Goal: Task Accomplishment & Management: Manage account settings

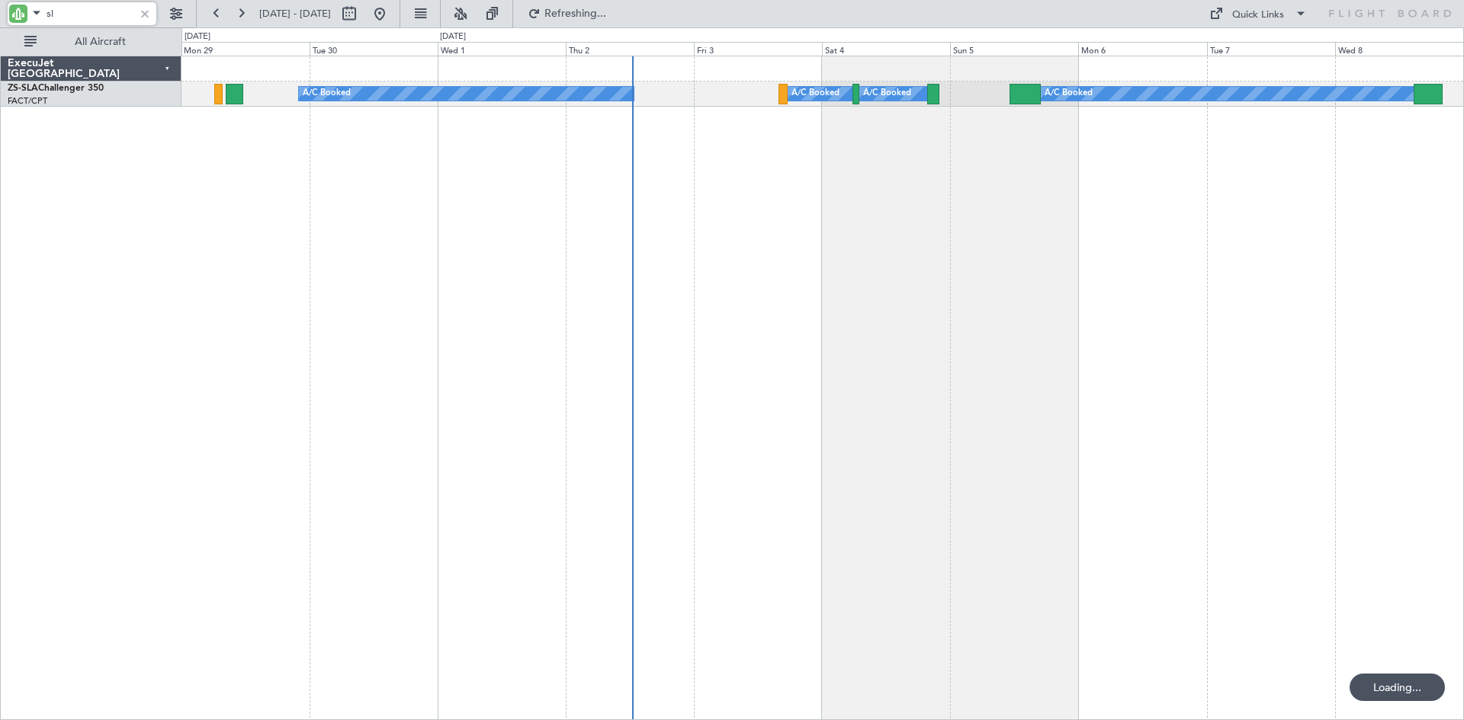
type input "s"
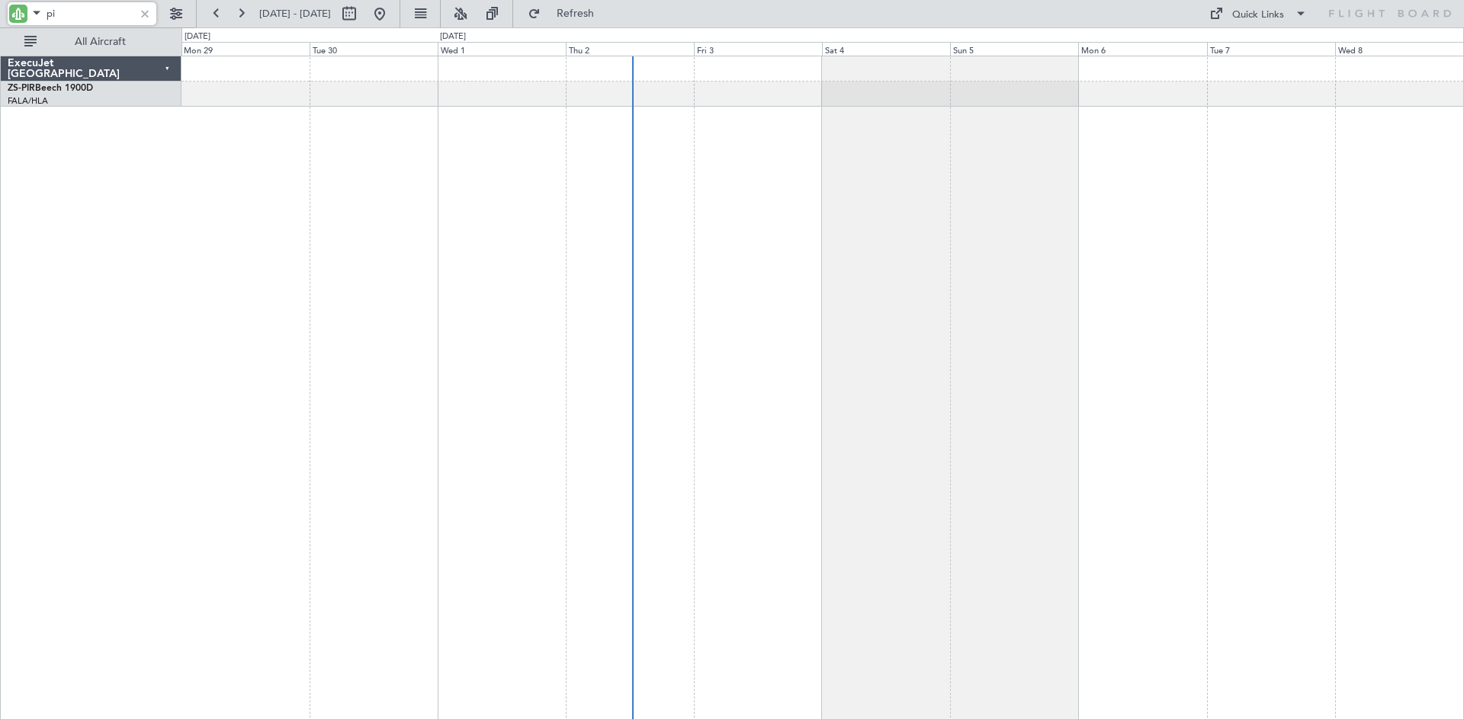
type input "p"
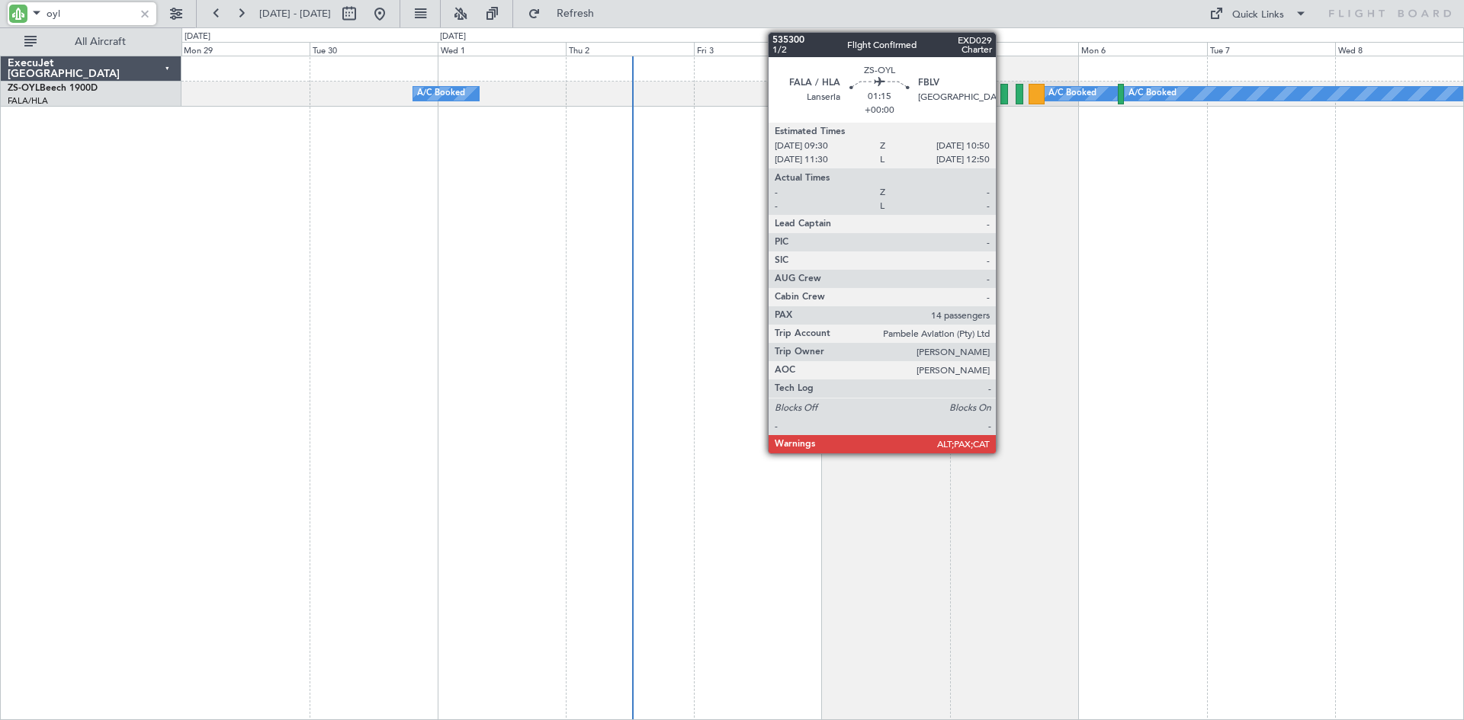
click at [1002, 91] on div at bounding box center [1004, 94] width 8 height 21
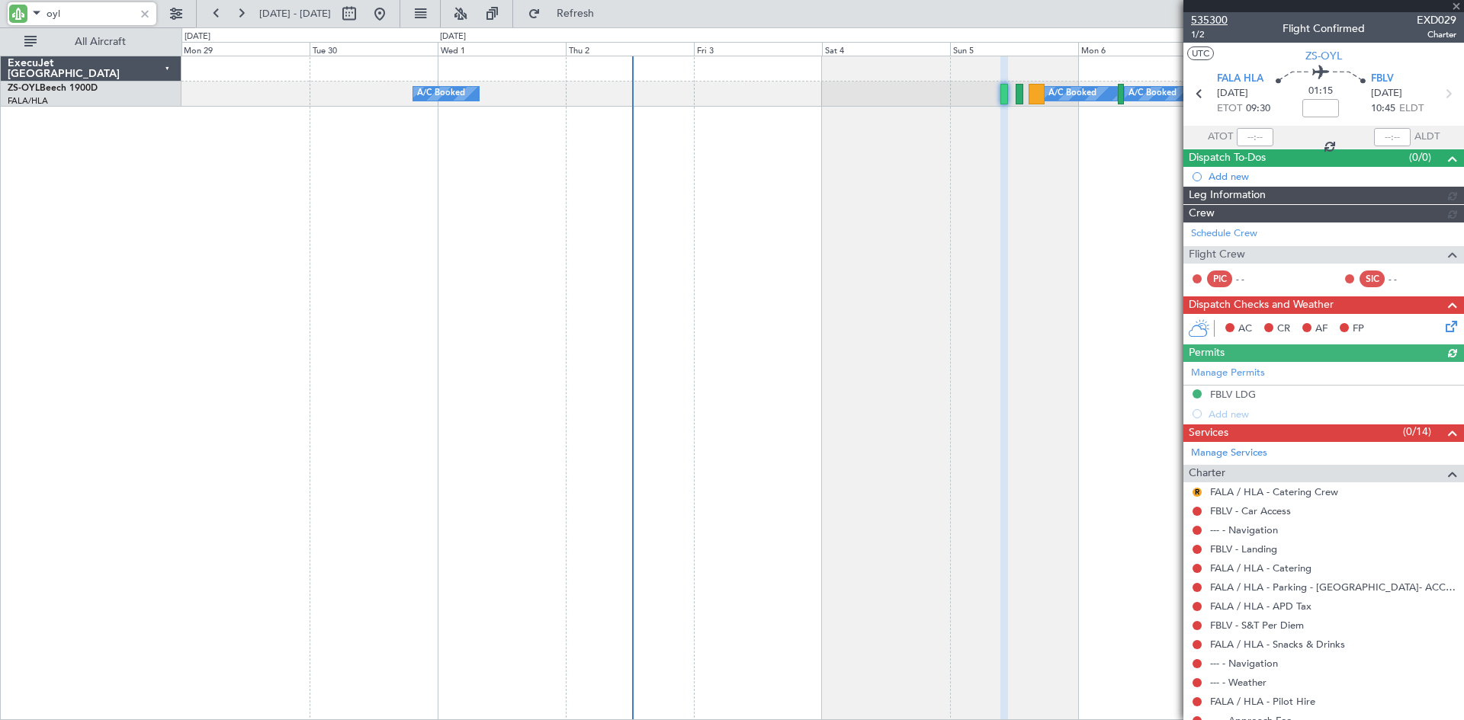
click at [1210, 19] on span "535300" at bounding box center [1209, 20] width 37 height 16
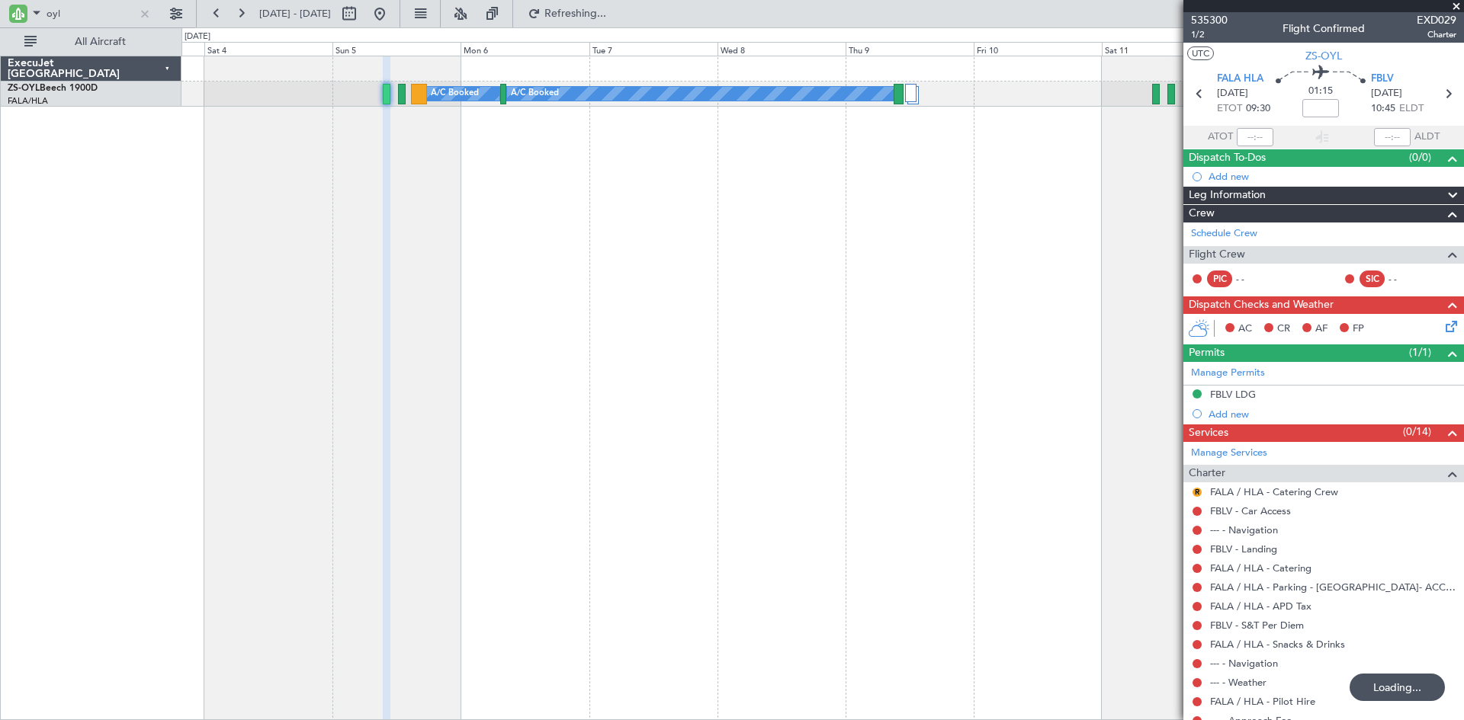
click at [306, 287] on div "A/C Booked A/C Booked A/C Booked A/C Booked A/C Booked A/C Booked A/C Booked A/…" at bounding box center [822, 388] width 1282 height 665
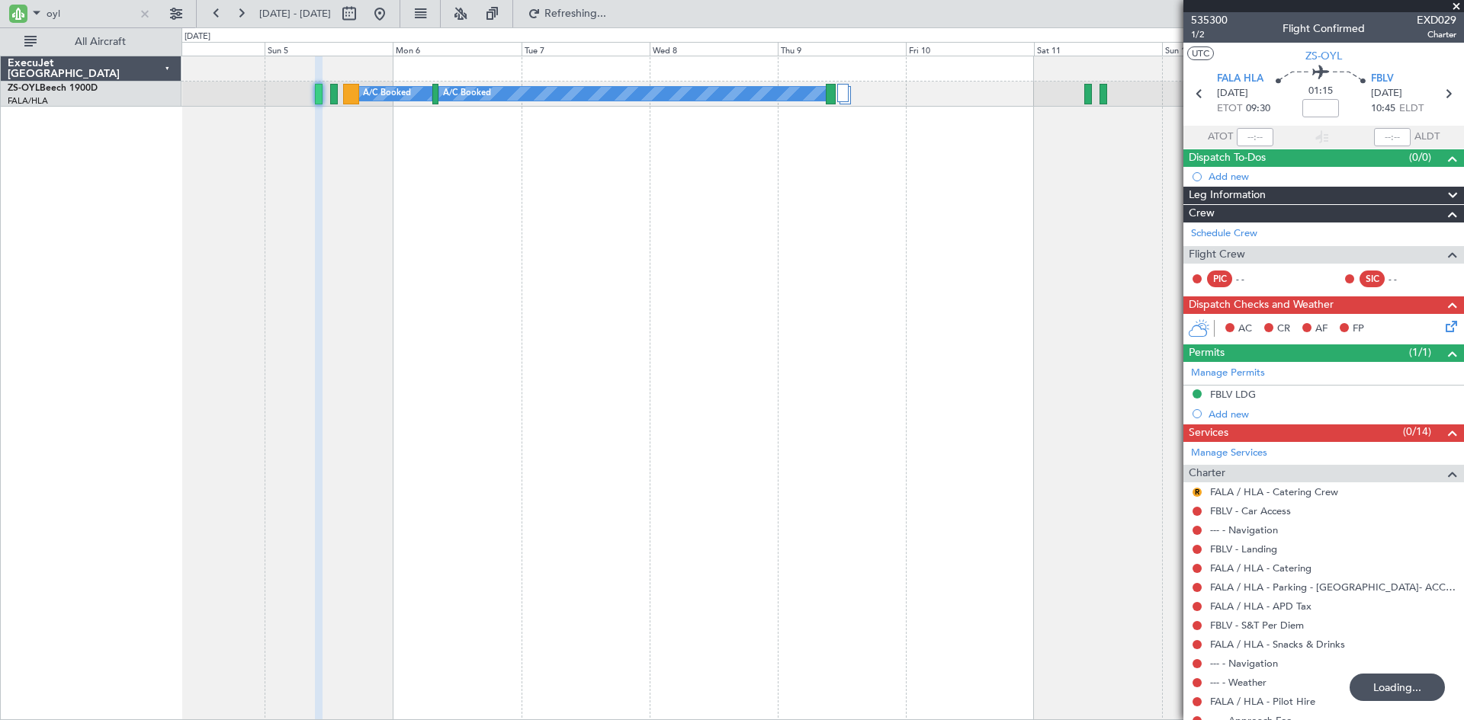
click at [467, 296] on div "A/C Booked A/C Booked A/C Booked A/C Booked A/C Booked A/C Booked A/C Booked A/…" at bounding box center [822, 388] width 1282 height 665
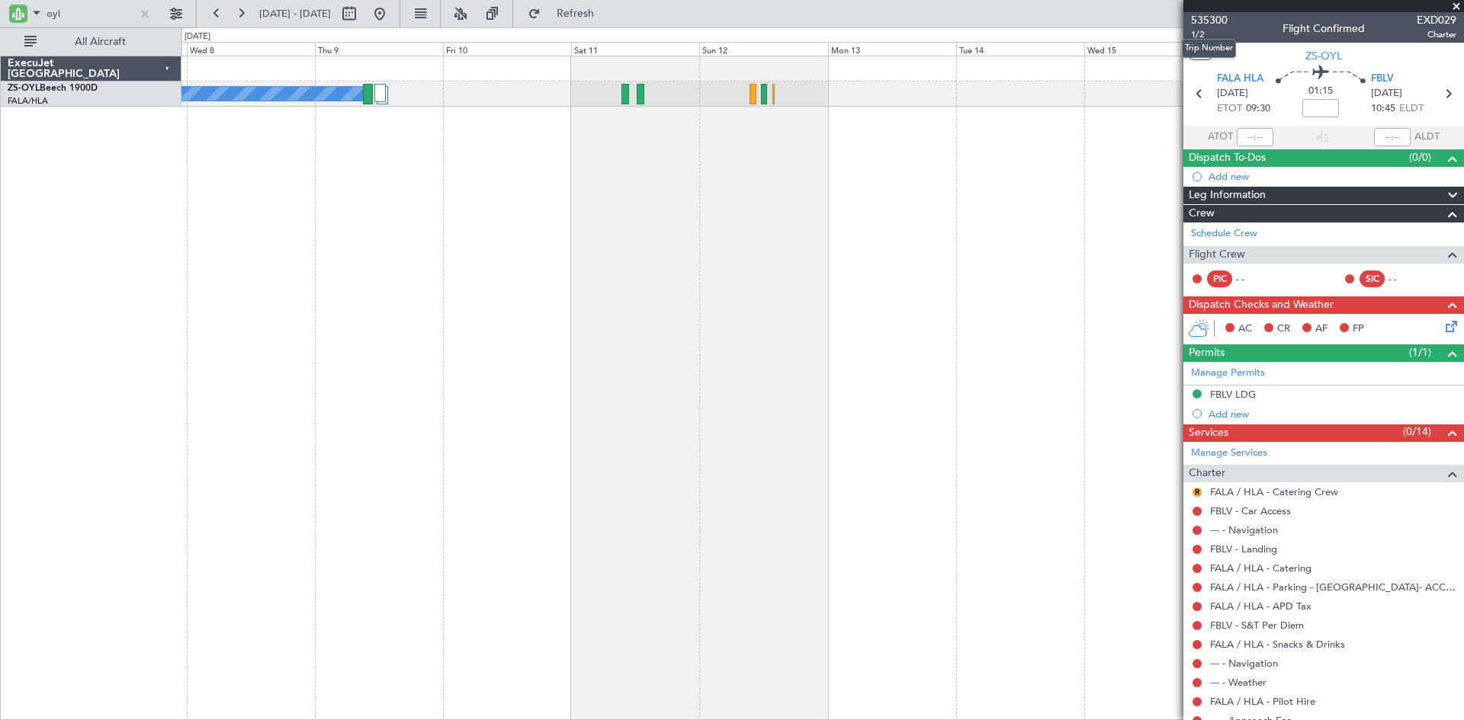
drag, startPoint x: 1208, startPoint y: 18, endPoint x: 1163, endPoint y: 24, distance: 45.3
click at [1196, 21] on span "535300" at bounding box center [1209, 20] width 37 height 16
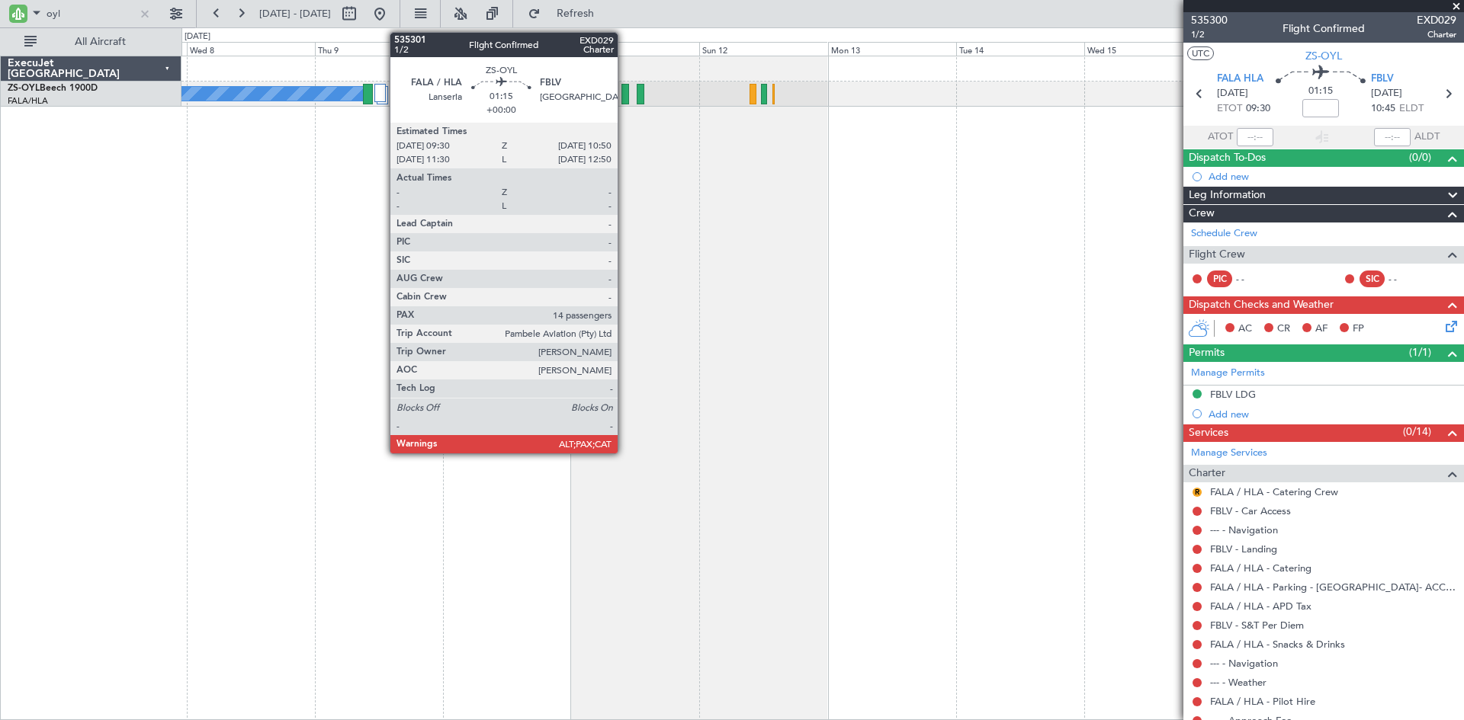
click at [624, 92] on div at bounding box center [625, 94] width 8 height 21
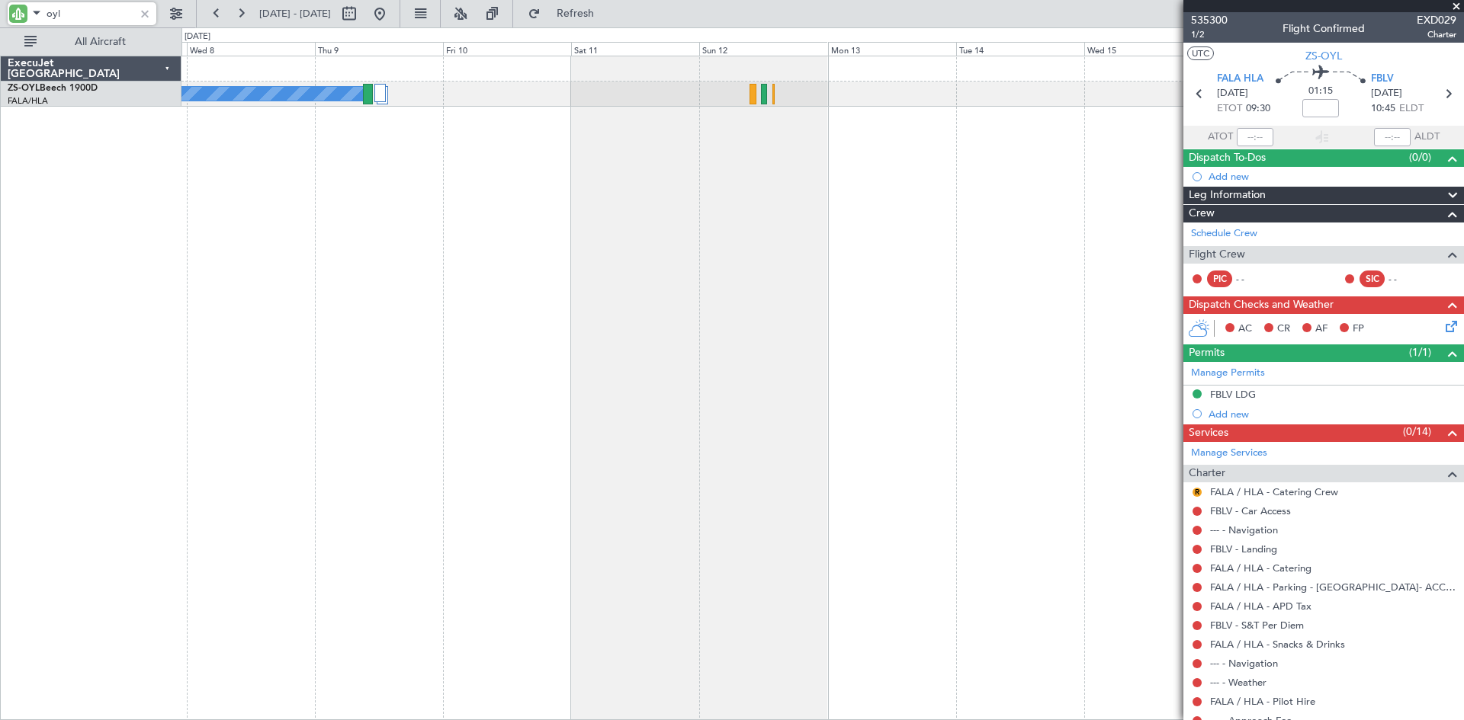
click at [104, 23] on input "oyl" at bounding box center [91, 13] width 88 height 23
type input "o"
type input "pir"
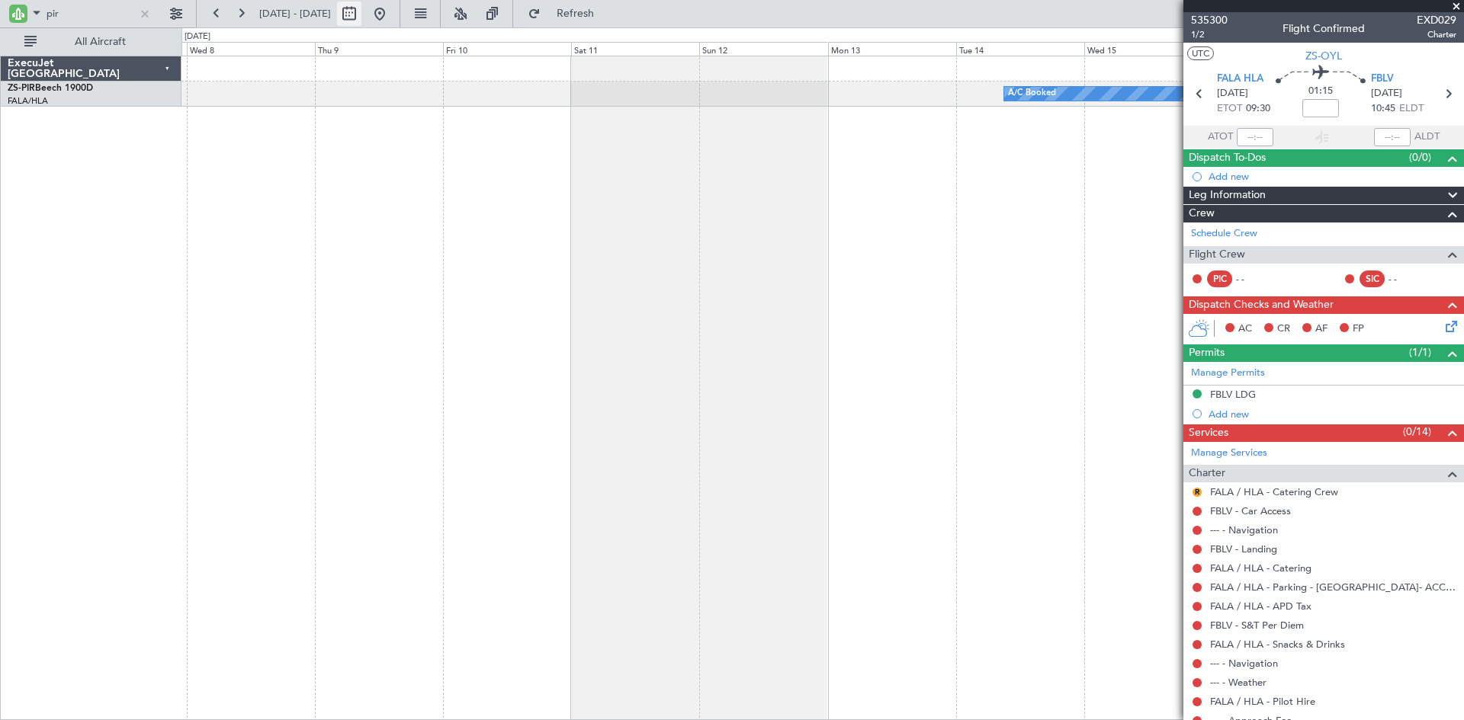
click at [361, 13] on button at bounding box center [349, 14] width 24 height 24
select select "10"
select select "2025"
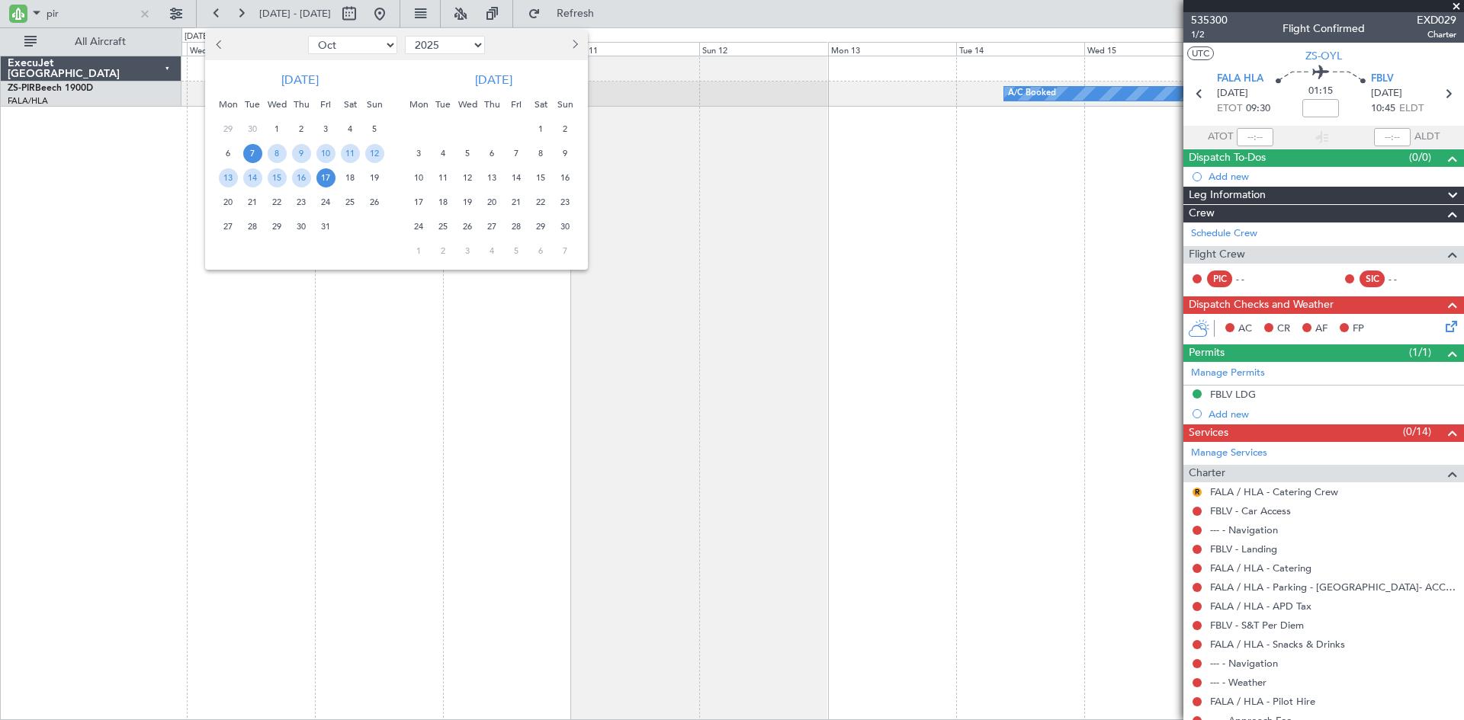
click at [573, 46] on span "Next month" at bounding box center [573, 44] width 9 height 9
select select "1"
select select "2026"
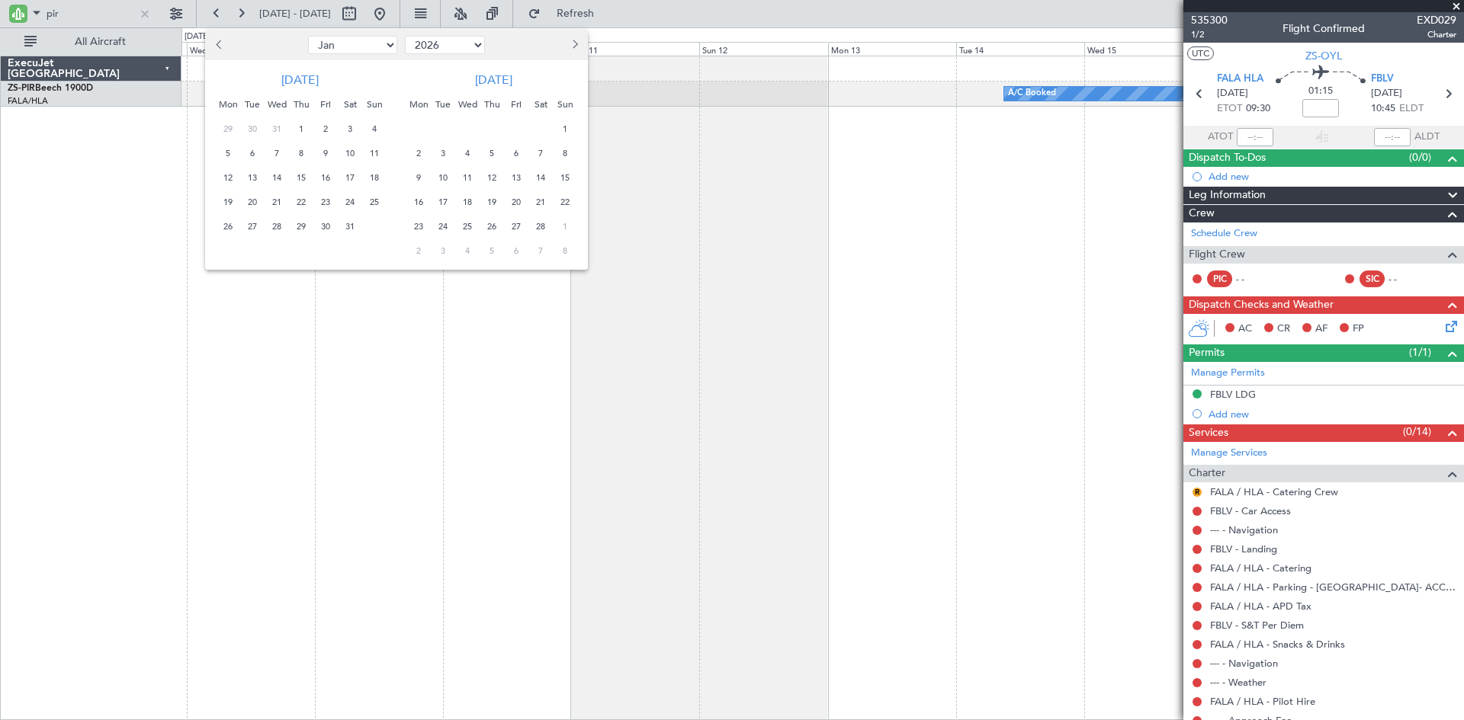
click at [573, 46] on span "Next month" at bounding box center [573, 44] width 9 height 9
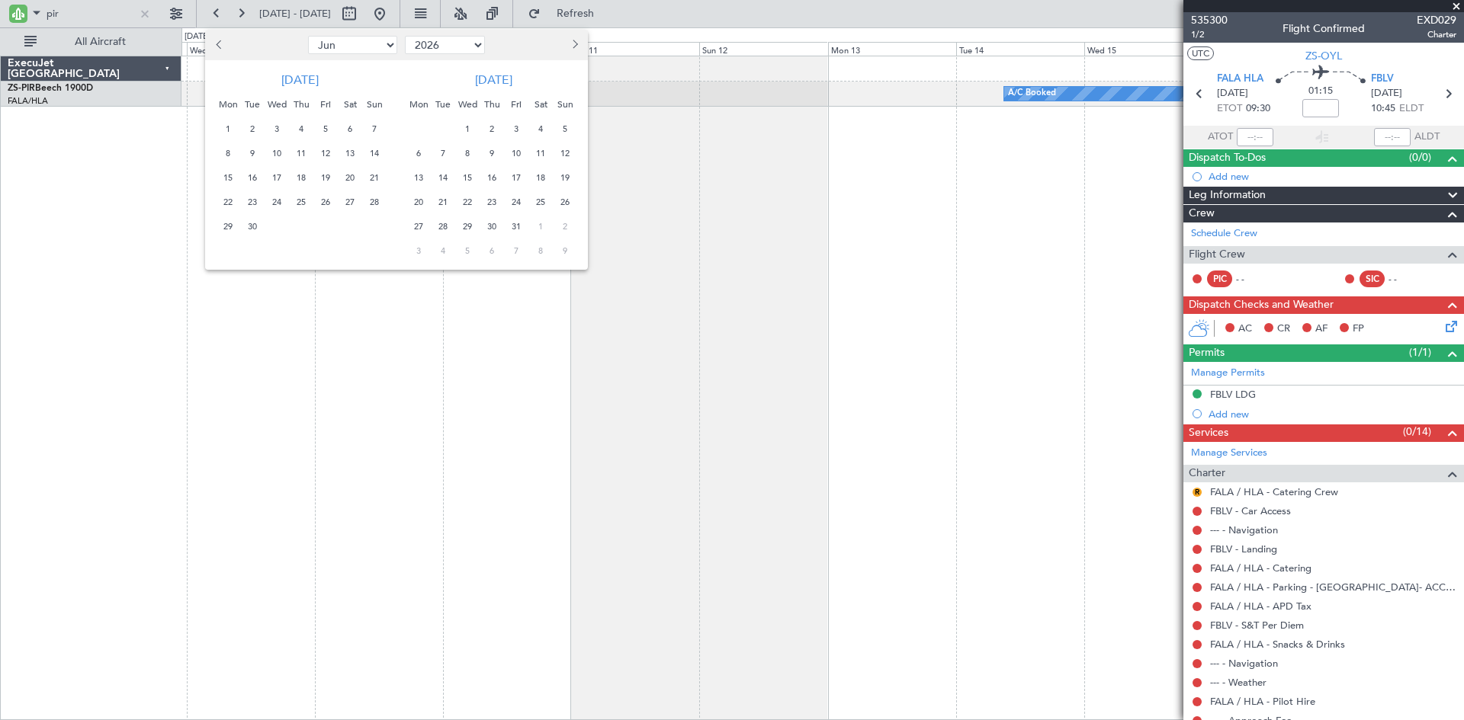
click at [515, 125] on span "3" at bounding box center [516, 129] width 19 height 19
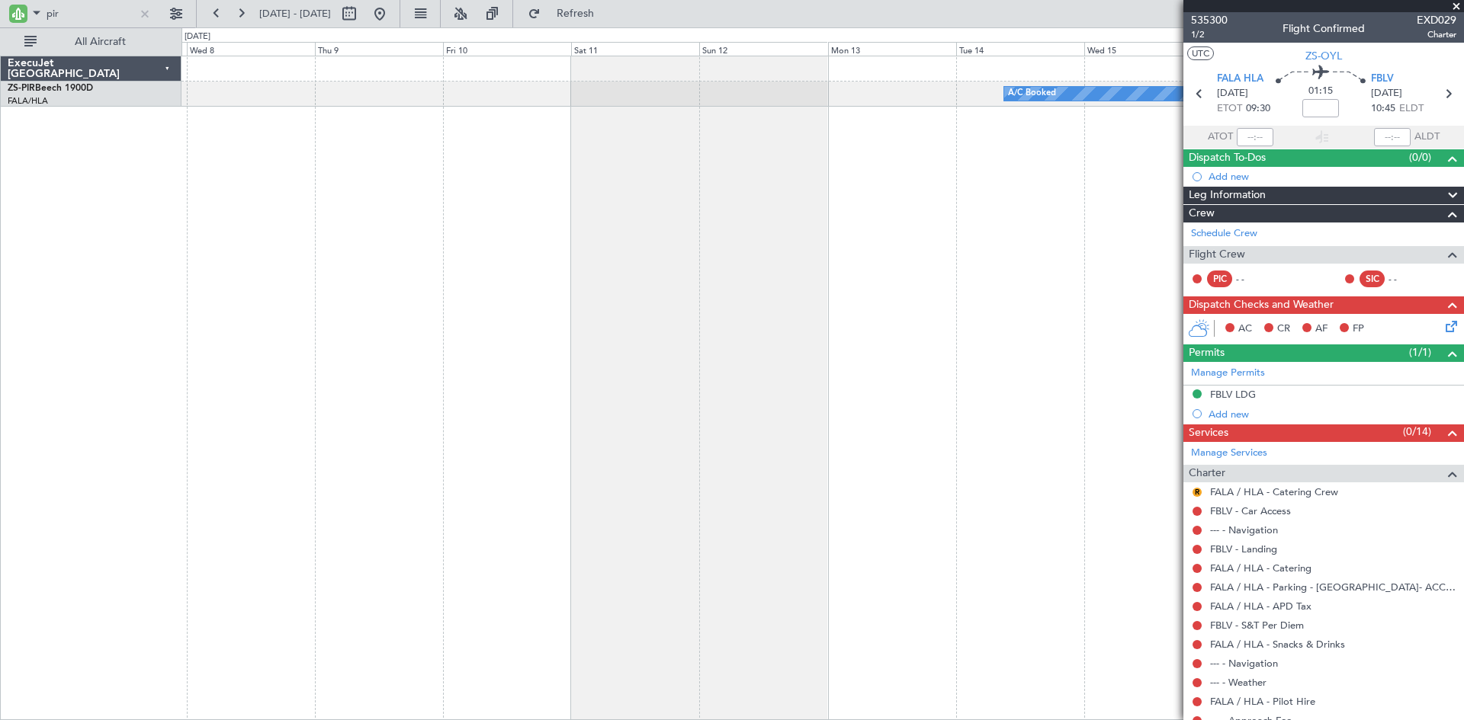
select select "7"
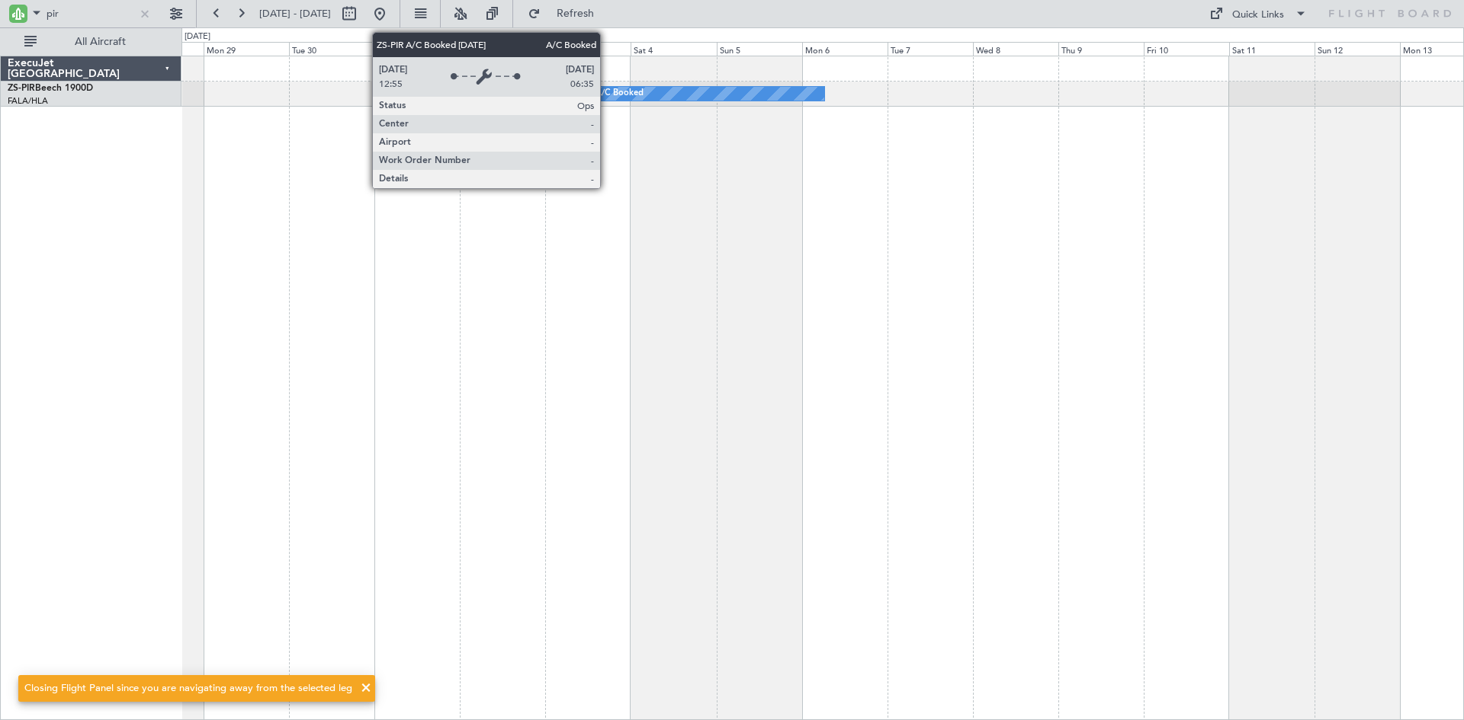
click at [607, 92] on div "A/C Booked" at bounding box center [619, 93] width 48 height 23
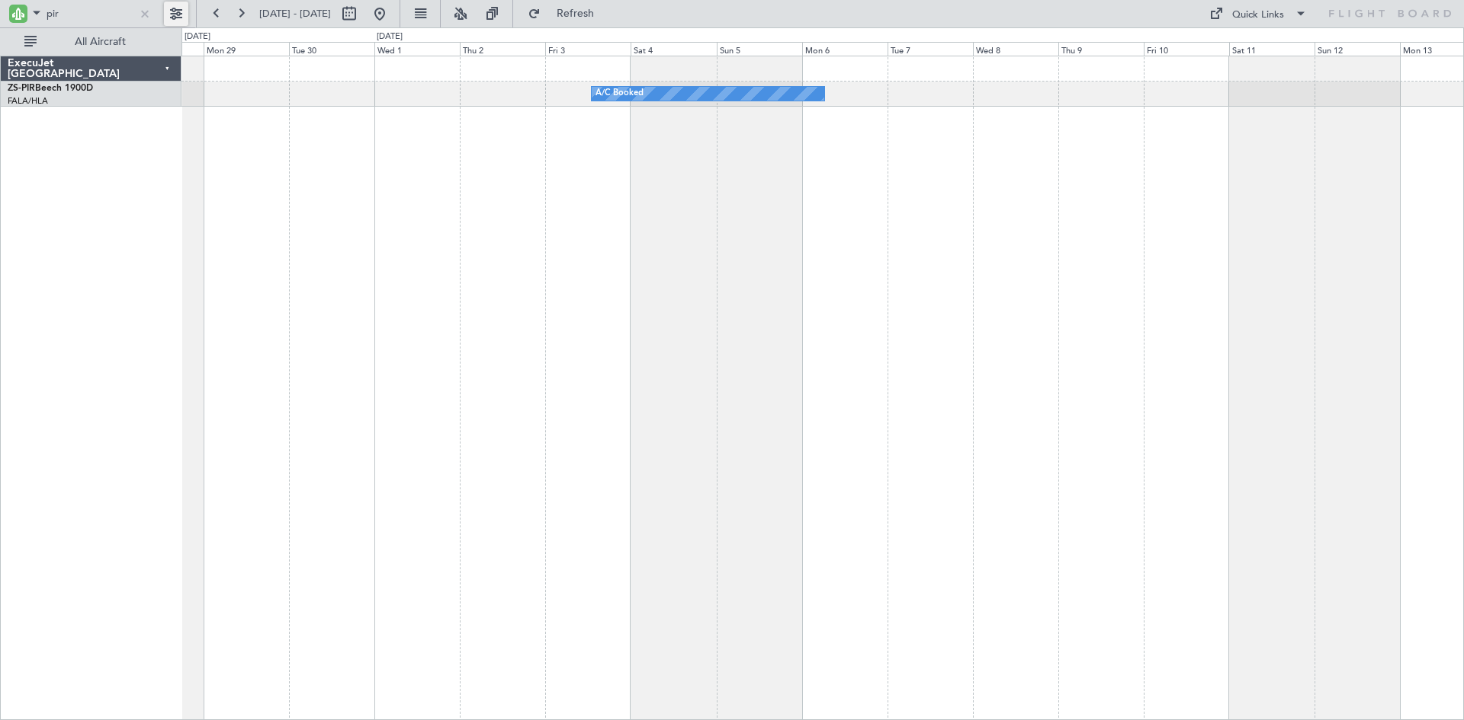
click at [176, 14] on button at bounding box center [176, 14] width 24 height 24
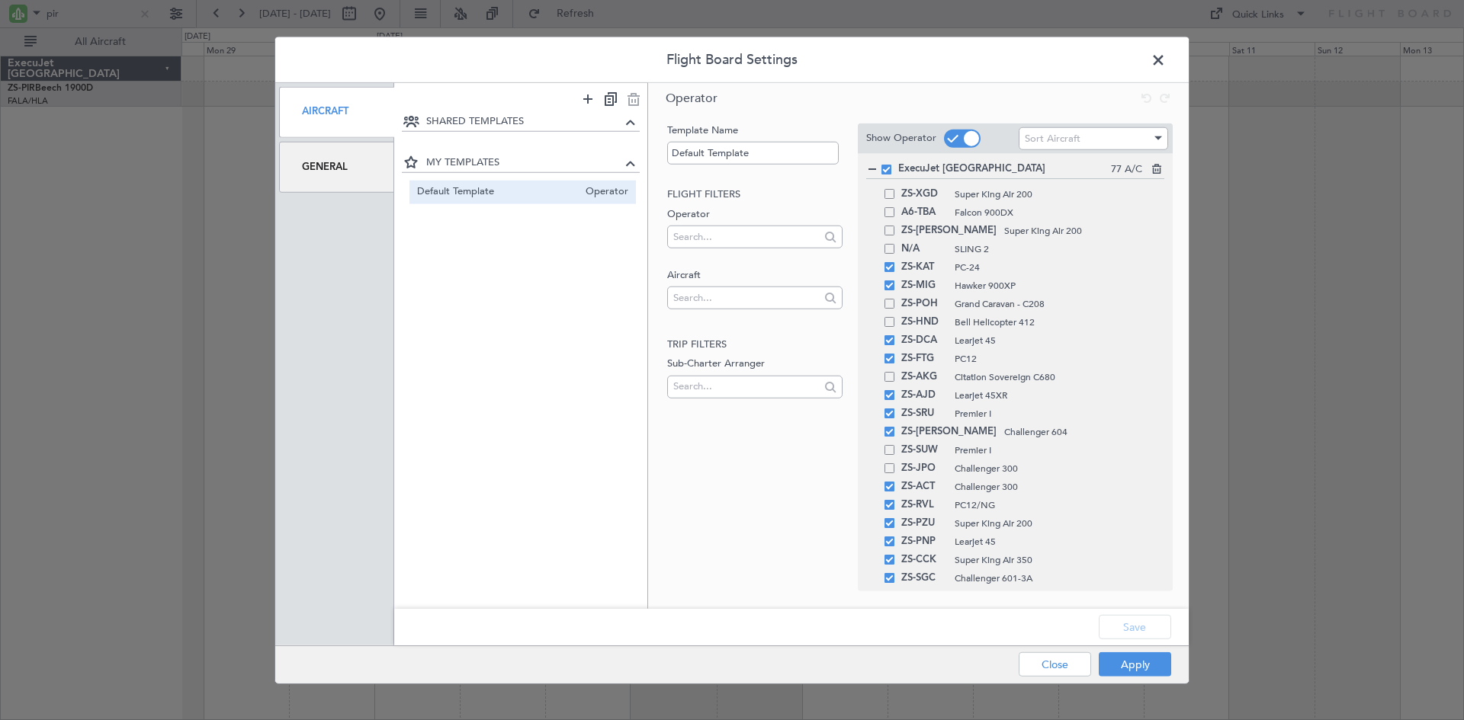
click at [318, 168] on div "General" at bounding box center [336, 167] width 115 height 51
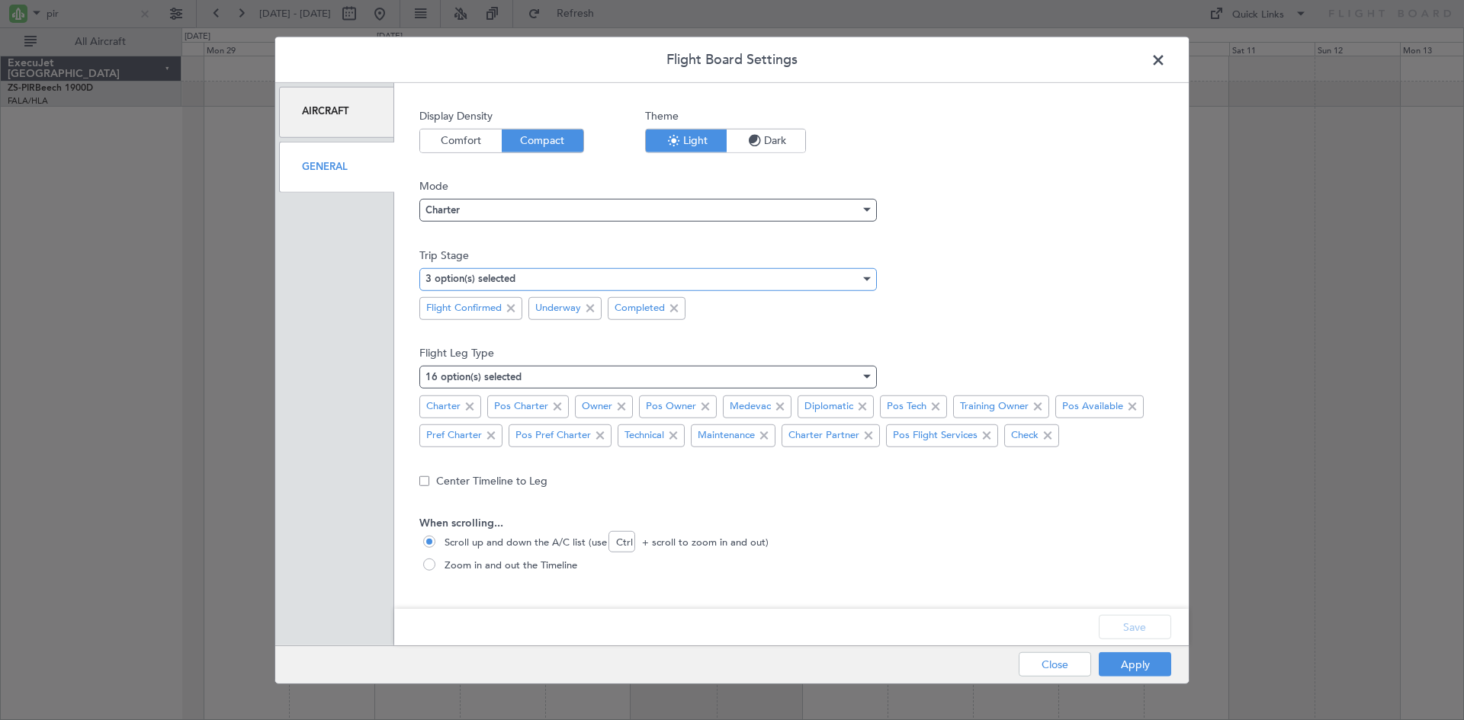
click at [575, 283] on div "3 option(s) selected" at bounding box center [642, 279] width 435 height 23
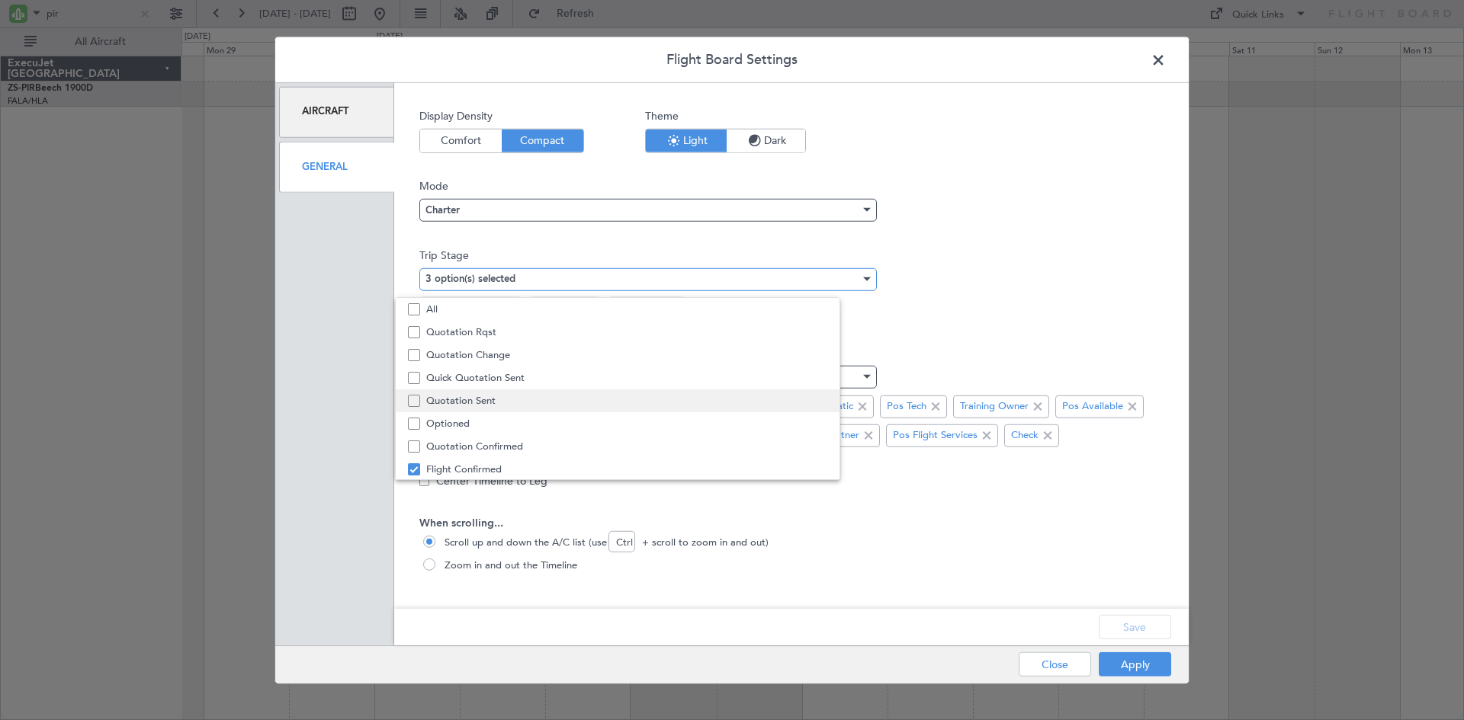
scroll to position [47, 0]
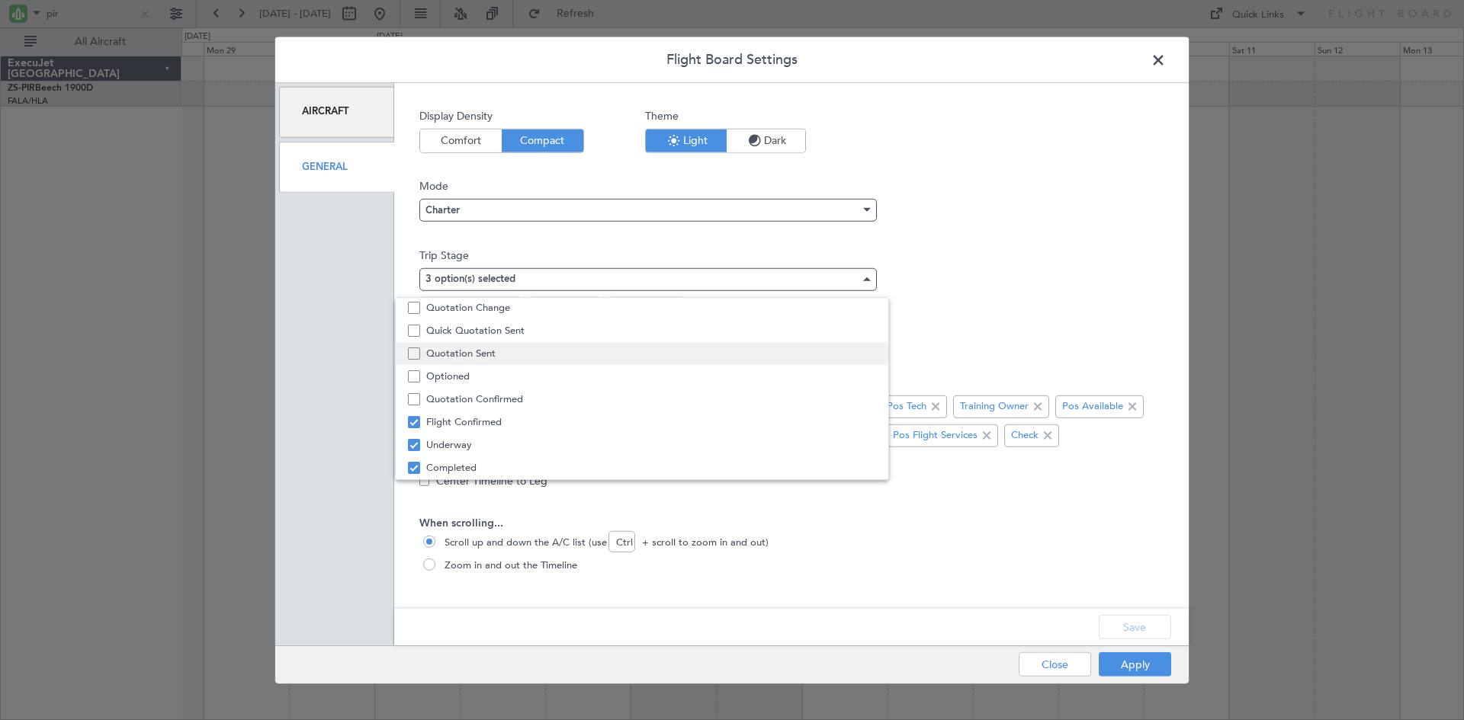
click at [456, 353] on span "Quotation Sent" at bounding box center [651, 353] width 450 height 23
click at [1111, 631] on div at bounding box center [732, 360] width 1464 height 720
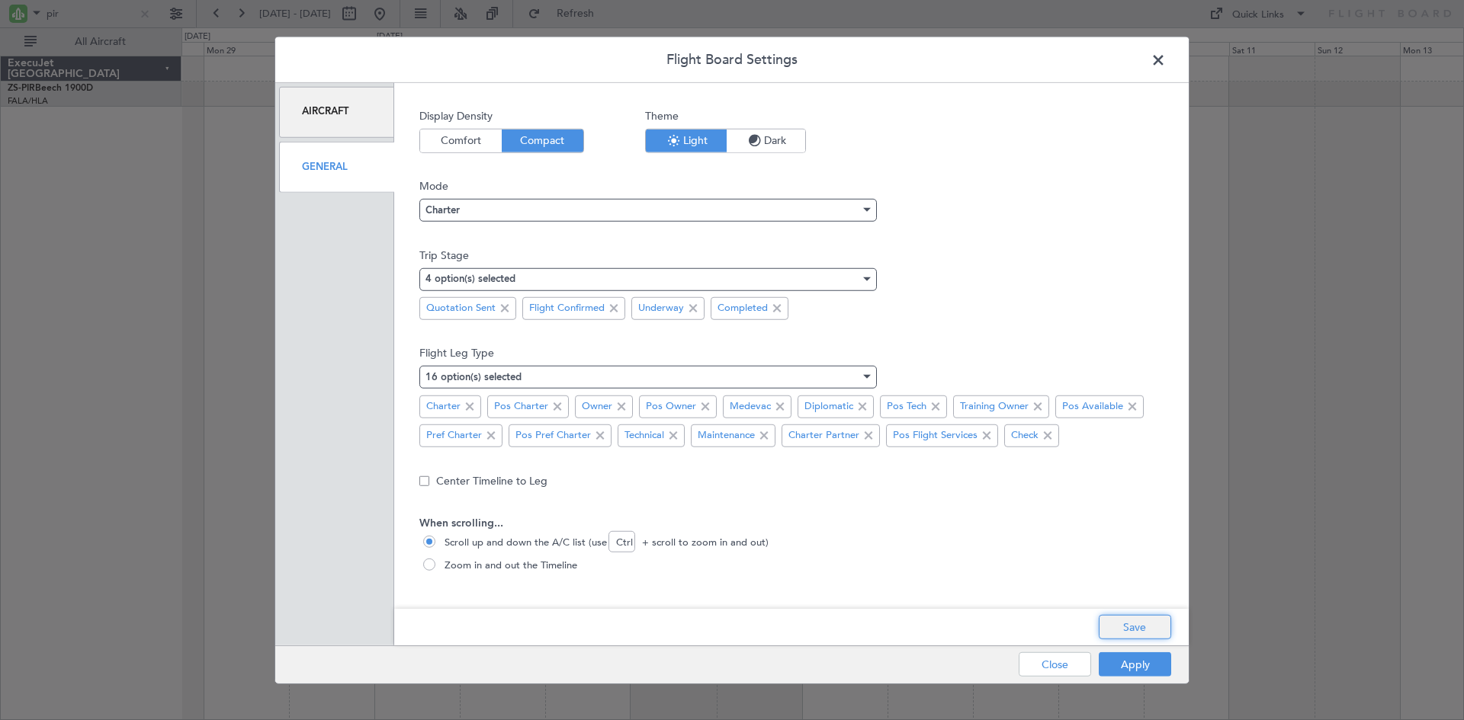
click at [1128, 627] on button "Save" at bounding box center [1135, 627] width 72 height 24
click at [1136, 666] on button "Apply" at bounding box center [1135, 665] width 72 height 24
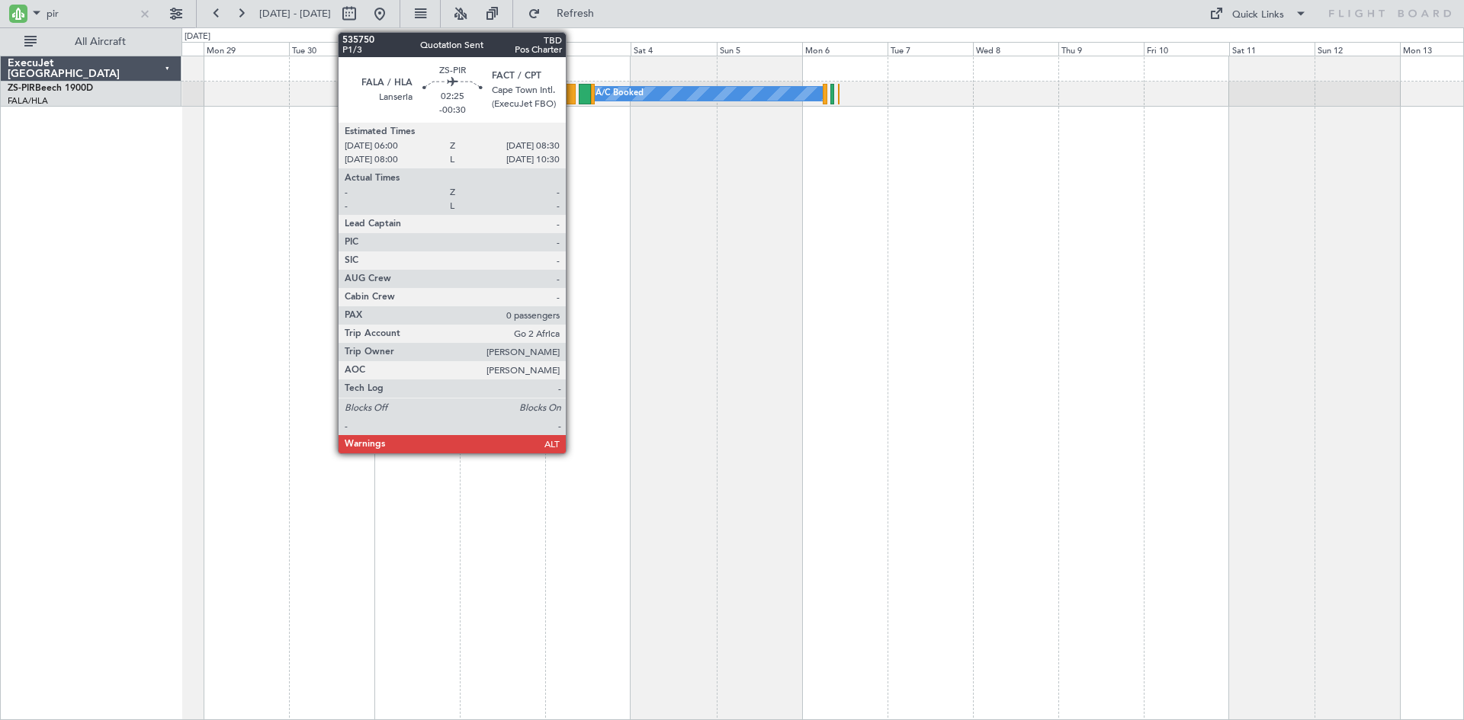
click at [573, 94] on div at bounding box center [570, 94] width 9 height 21
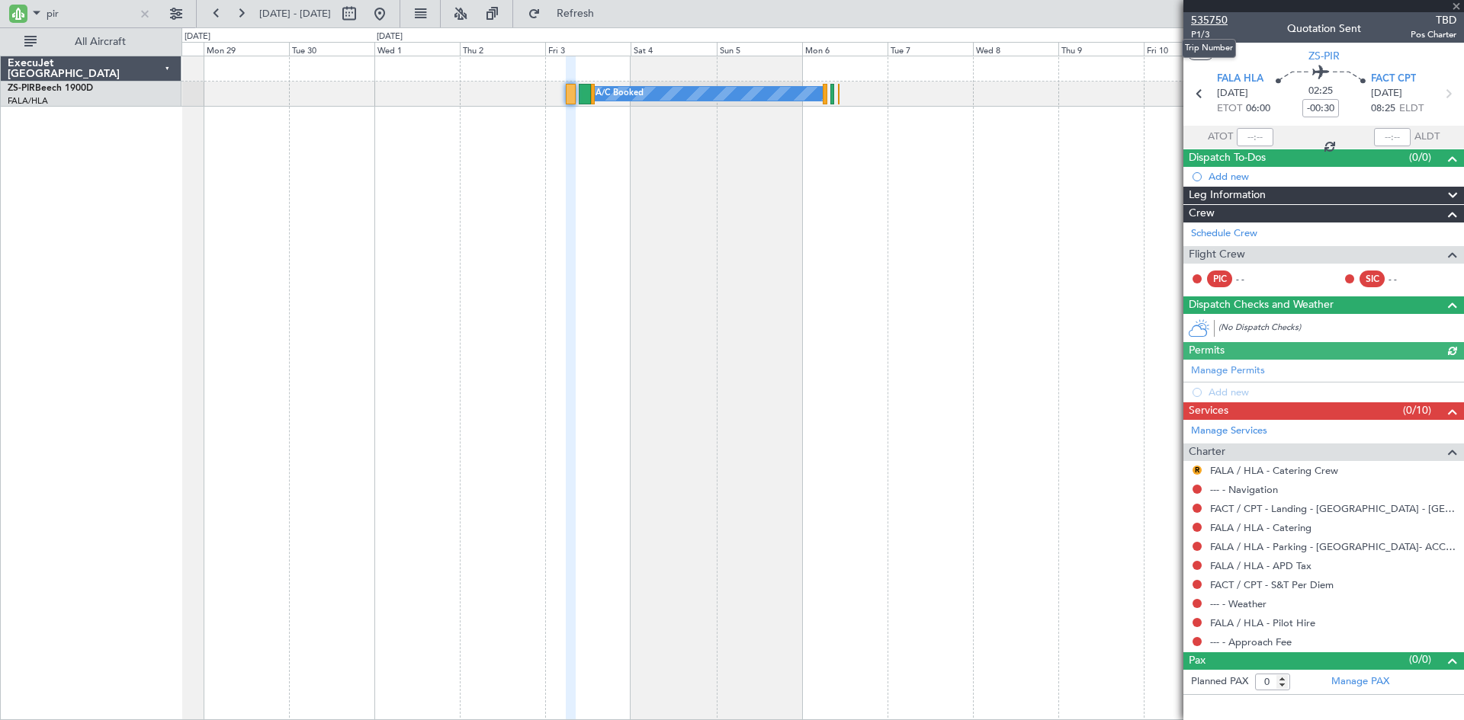
click at [1201, 16] on span "535750" at bounding box center [1209, 20] width 37 height 16
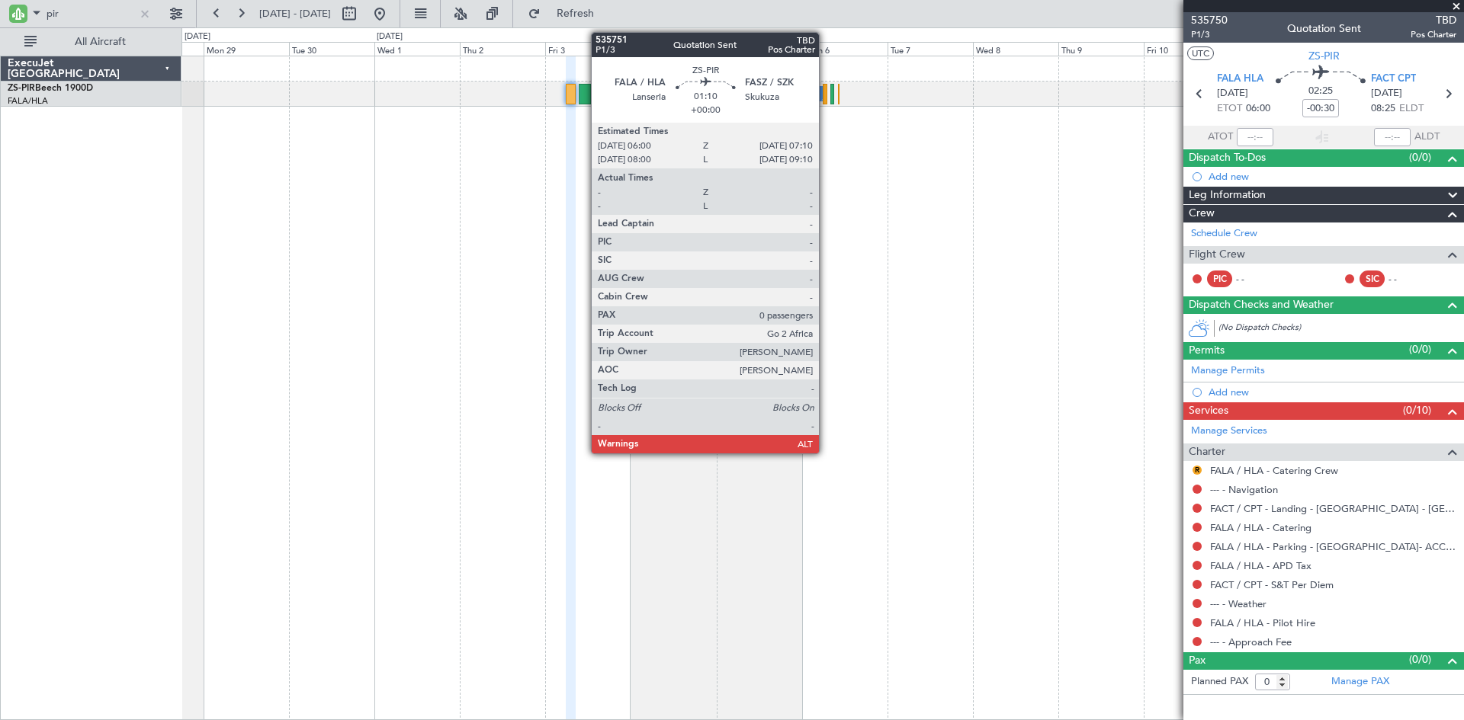
click at [826, 90] on div at bounding box center [825, 94] width 5 height 21
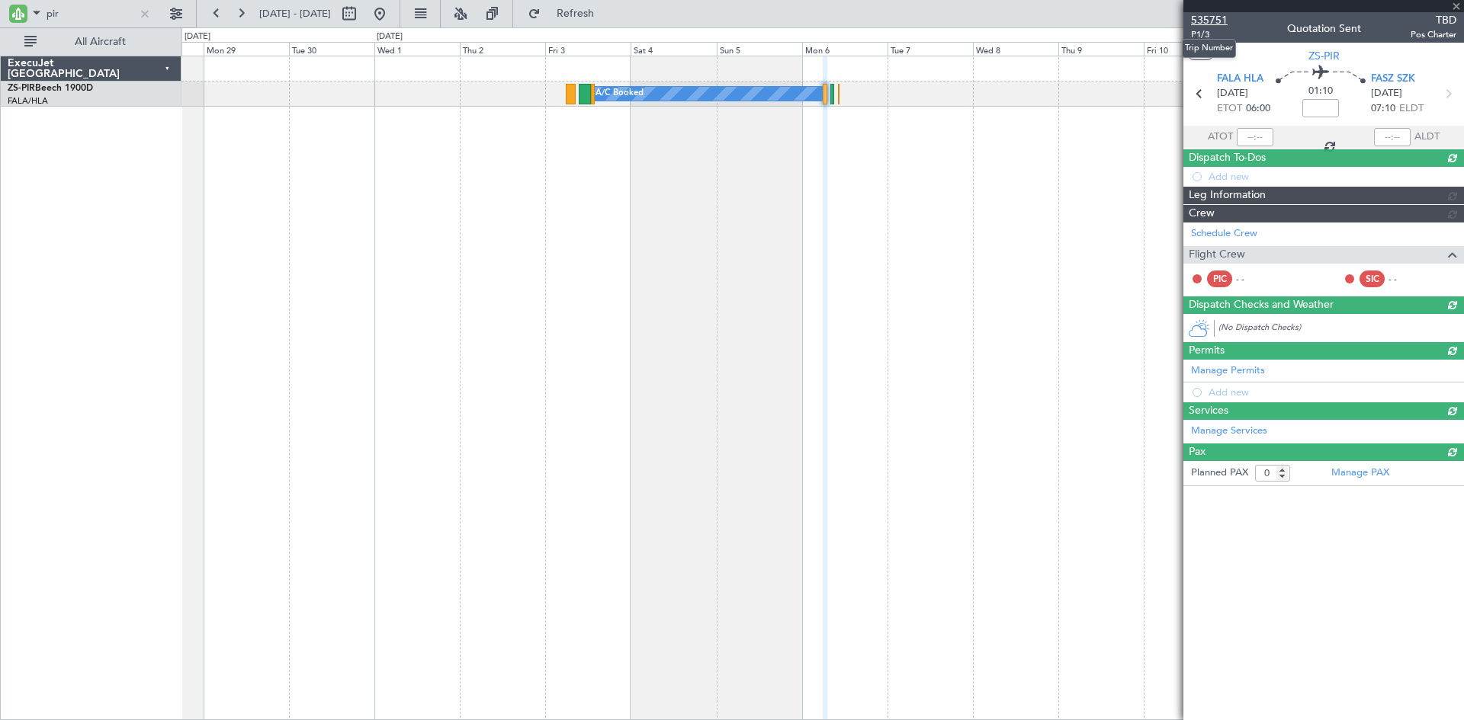
click at [1204, 20] on span "535751" at bounding box center [1209, 20] width 37 height 16
